Goal: Navigation & Orientation: Find specific page/section

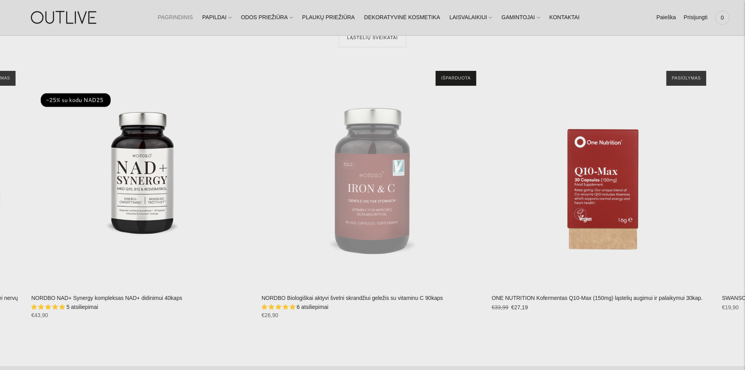
scroll to position [1953, 0]
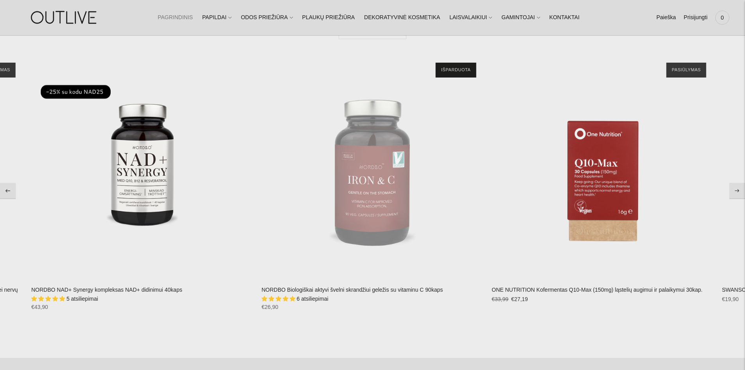
click at [740, 190] on icon "Move to next carousel slide" at bounding box center [737, 191] width 5 height 4
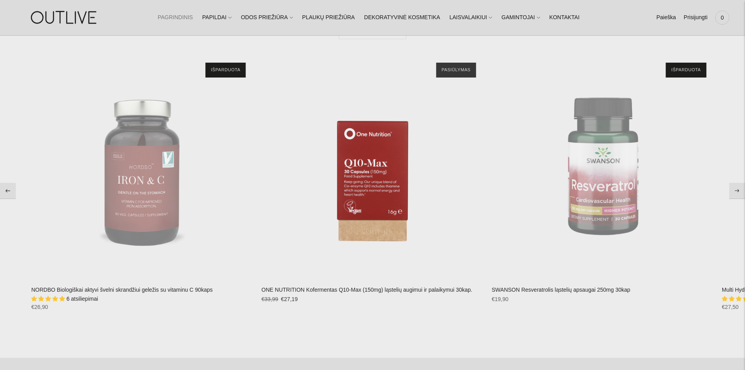
click at [736, 191] on icon "Move to next carousel slide" at bounding box center [737, 191] width 5 height 4
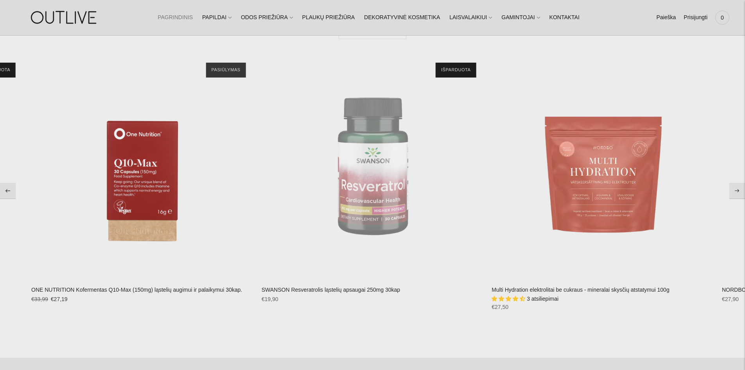
click at [736, 189] on icon "Move to next carousel slide" at bounding box center [737, 191] width 5 height 4
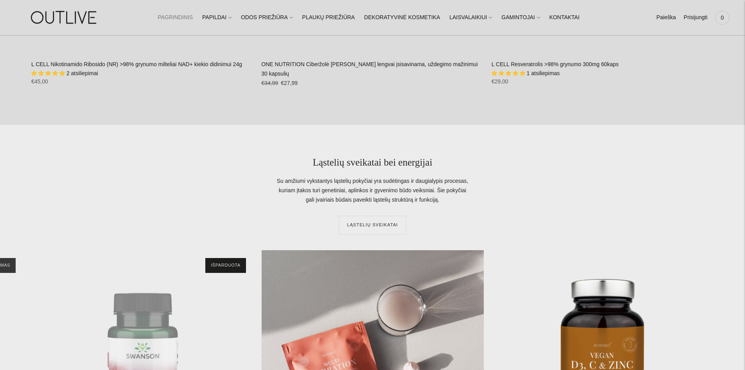
scroll to position [1757, 0]
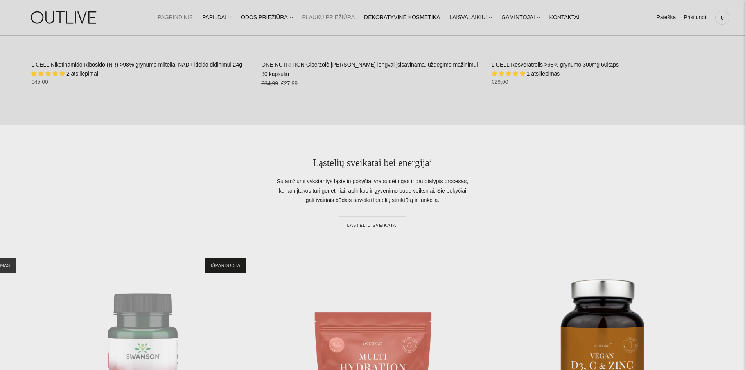
click at [343, 22] on link "PLAUKŲ PRIEŽIŪRA" at bounding box center [328, 17] width 53 height 17
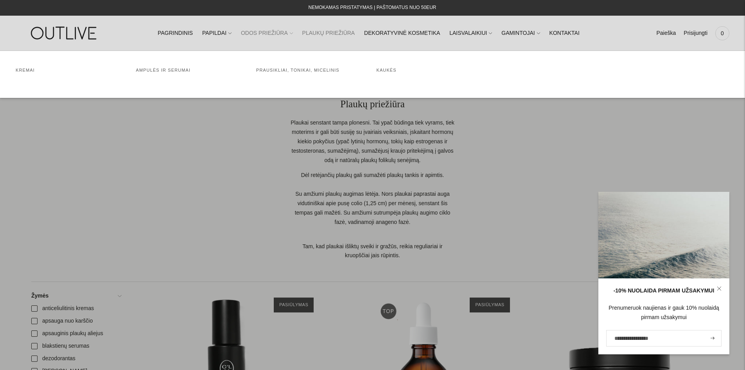
click at [286, 33] on link "ODOS PRIEŽIŪRA" at bounding box center [267, 33] width 52 height 17
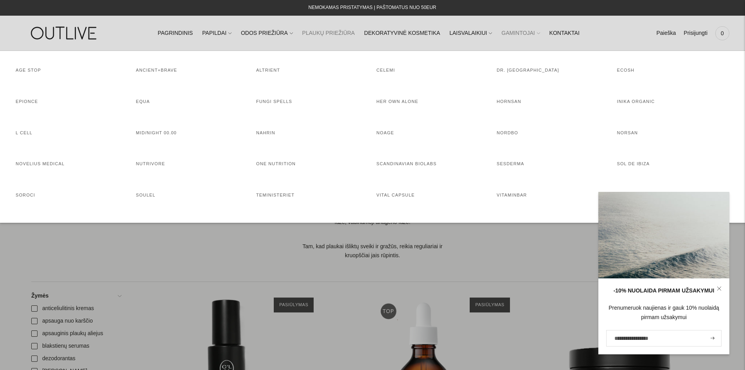
click at [537, 37] on span at bounding box center [538, 33] width 3 height 8
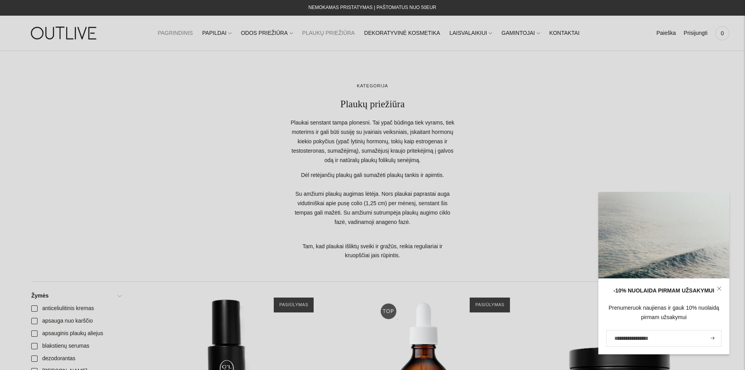
click at [187, 30] on link "PAGRINDINIS" at bounding box center [175, 33] width 35 height 17
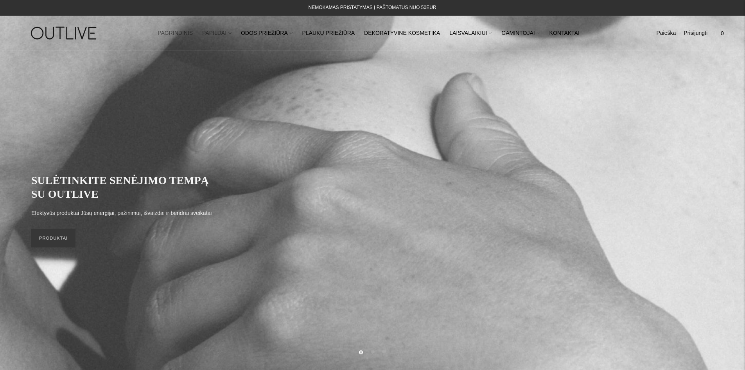
click at [232, 35] on span at bounding box center [230, 33] width 3 height 8
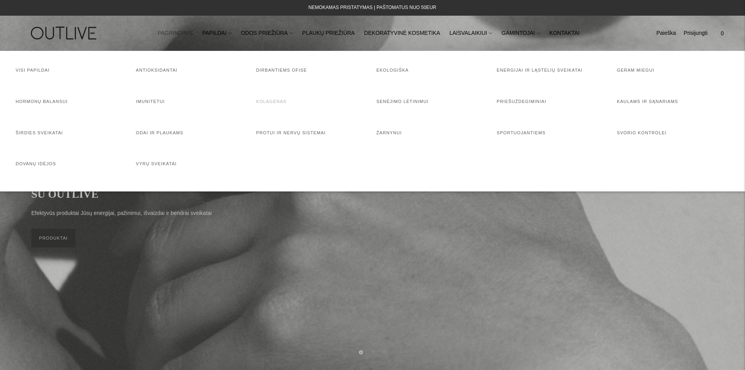
click at [266, 102] on link "Kolagenas" at bounding box center [271, 101] width 31 height 5
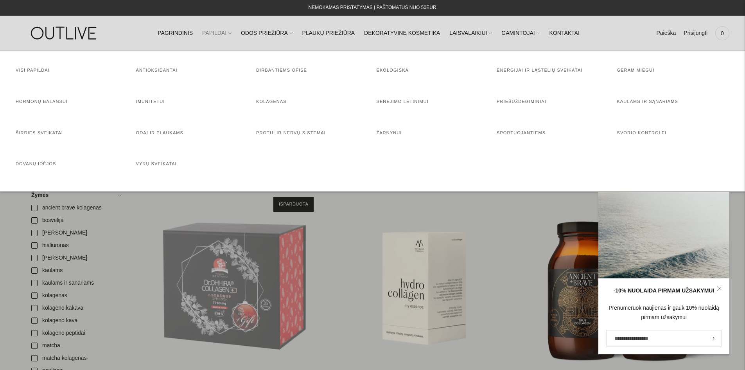
click at [231, 34] on icon at bounding box center [230, 33] width 3 height 2
click at [524, 103] on link "Priešuždegiminiai" at bounding box center [522, 101] width 50 height 5
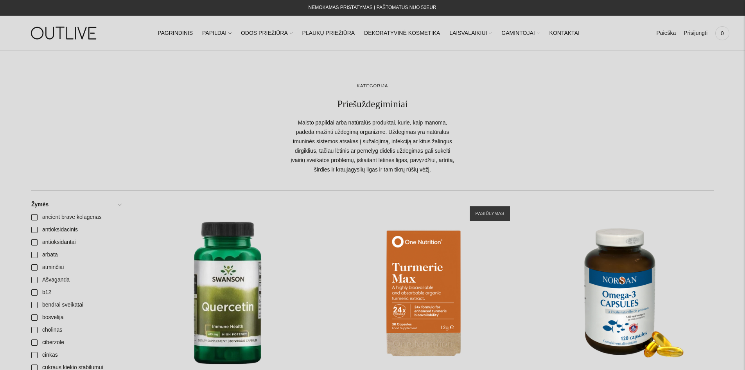
click at [67, 29] on img at bounding box center [65, 33] width 98 height 27
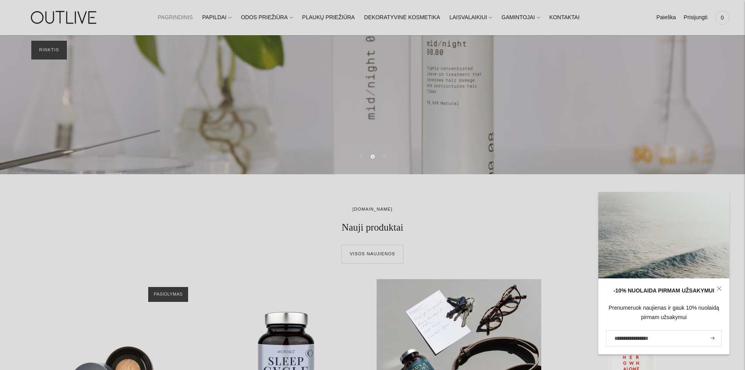
scroll to position [39, 0]
